Goal: Information Seeking & Learning: Learn about a topic

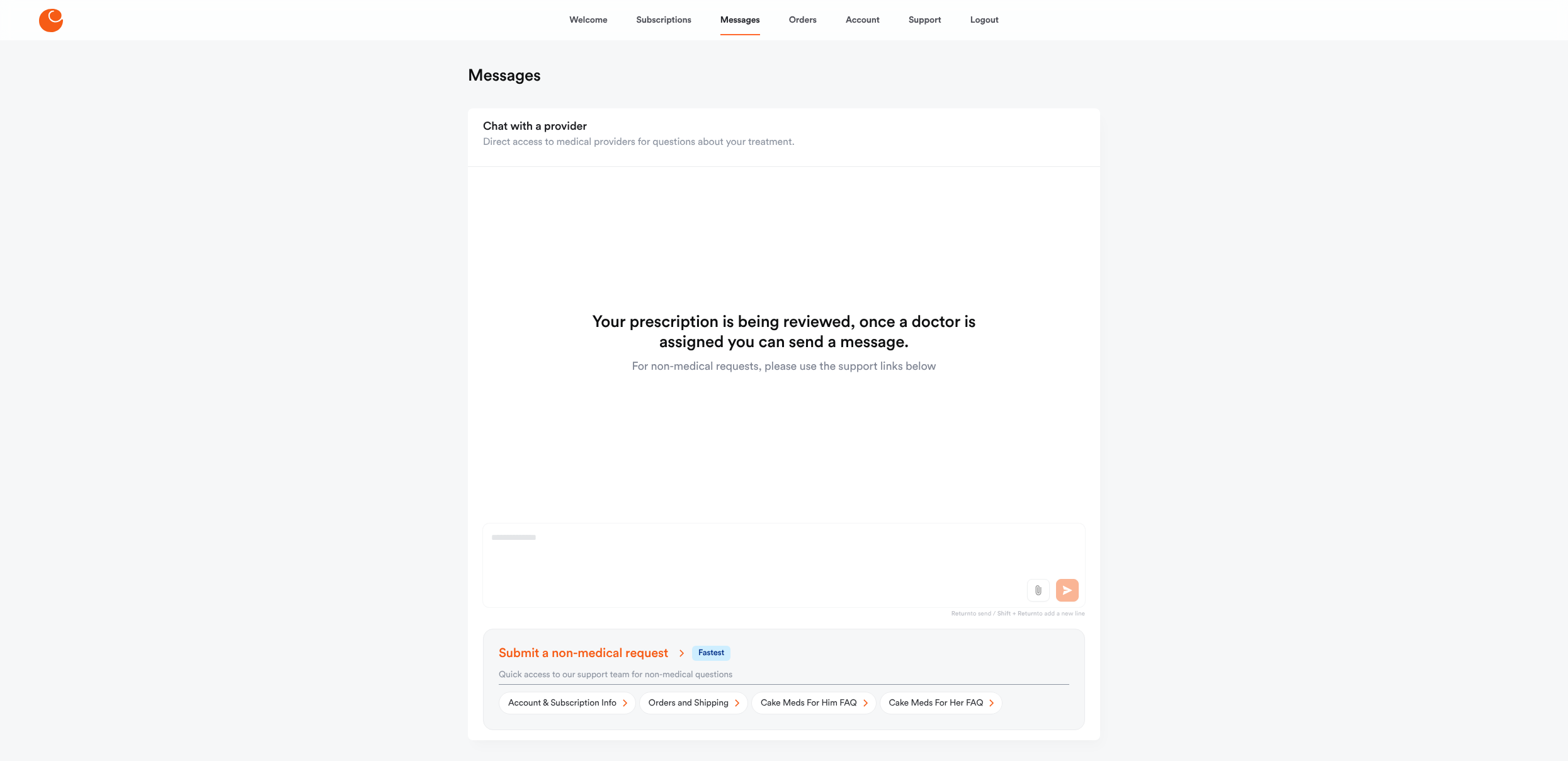
click at [1068, 587] on div "Your prescription is being reviewed, once a doctor is assigned you can send a m…" at bounding box center [784, 398] width 632 height 442
click at [613, 652] on span "Submit a non-medical request" at bounding box center [595, 653] width 191 height 15
click at [585, 578] on div "Your prescription is being reviewed, once a doctor is assigned you can send a m…" at bounding box center [784, 398] width 632 height 442
click at [797, 699] on link "Cake Meds For Him FAQ" at bounding box center [813, 703] width 125 height 23
